Goal: Transaction & Acquisition: Purchase product/service

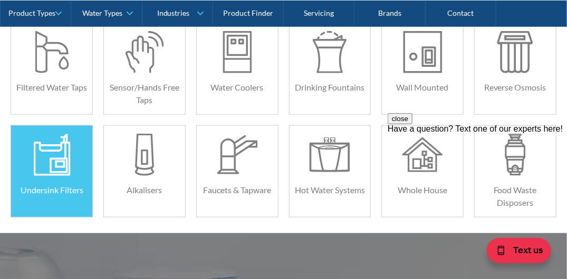
click at [57, 156] on div at bounding box center [52, 155] width 41 height 42
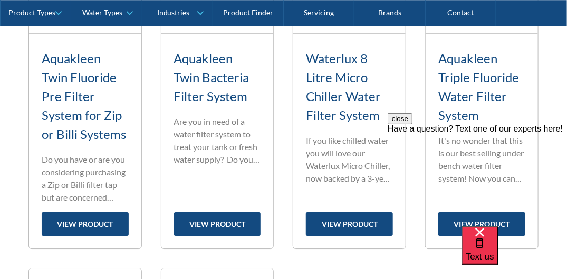
scroll to position [1001, 0]
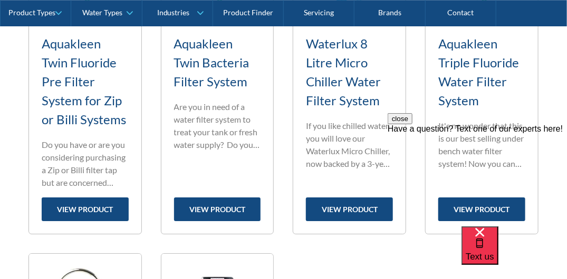
click at [412, 124] on button "close" at bounding box center [399, 118] width 25 height 11
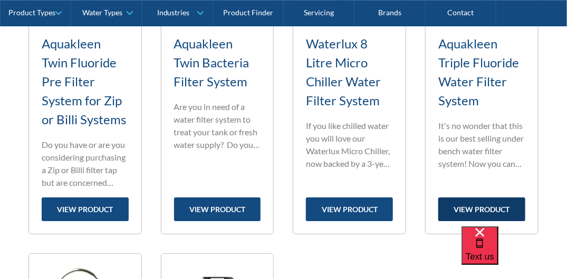
click at [483, 209] on link "view product" at bounding box center [481, 210] width 87 height 24
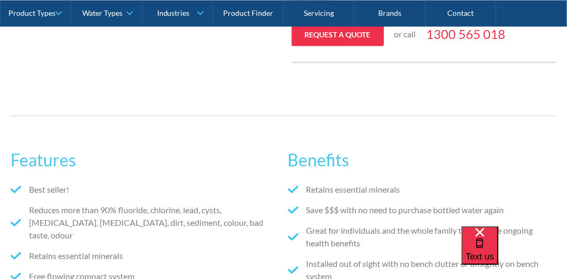
scroll to position [685, 0]
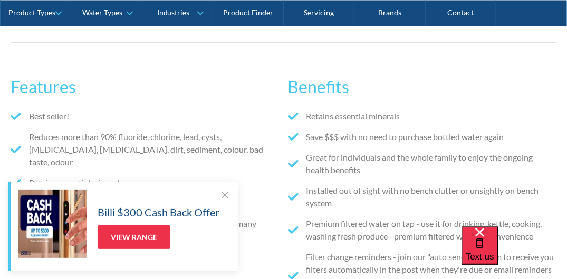
click at [223, 198] on div at bounding box center [224, 195] width 11 height 11
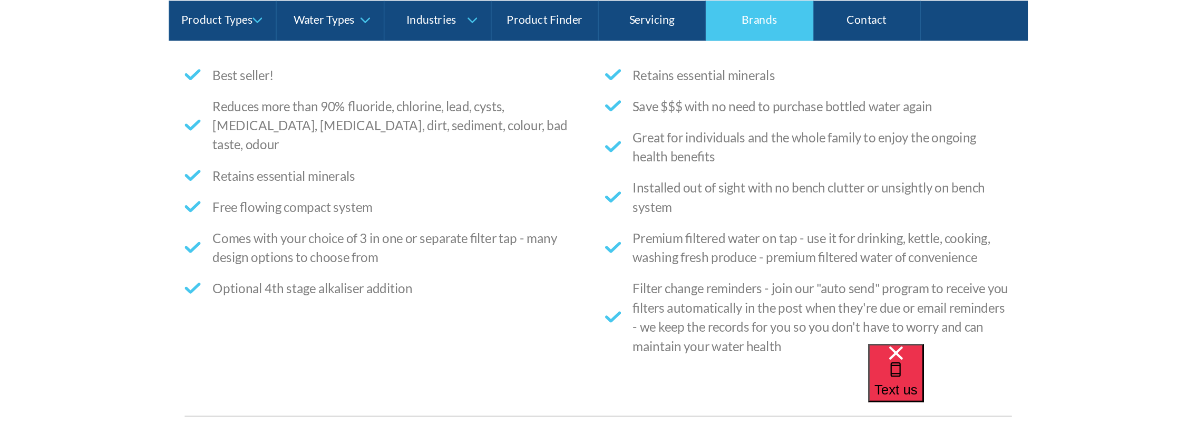
scroll to position [738, 0]
